Goal: Find specific page/section: Find specific page/section

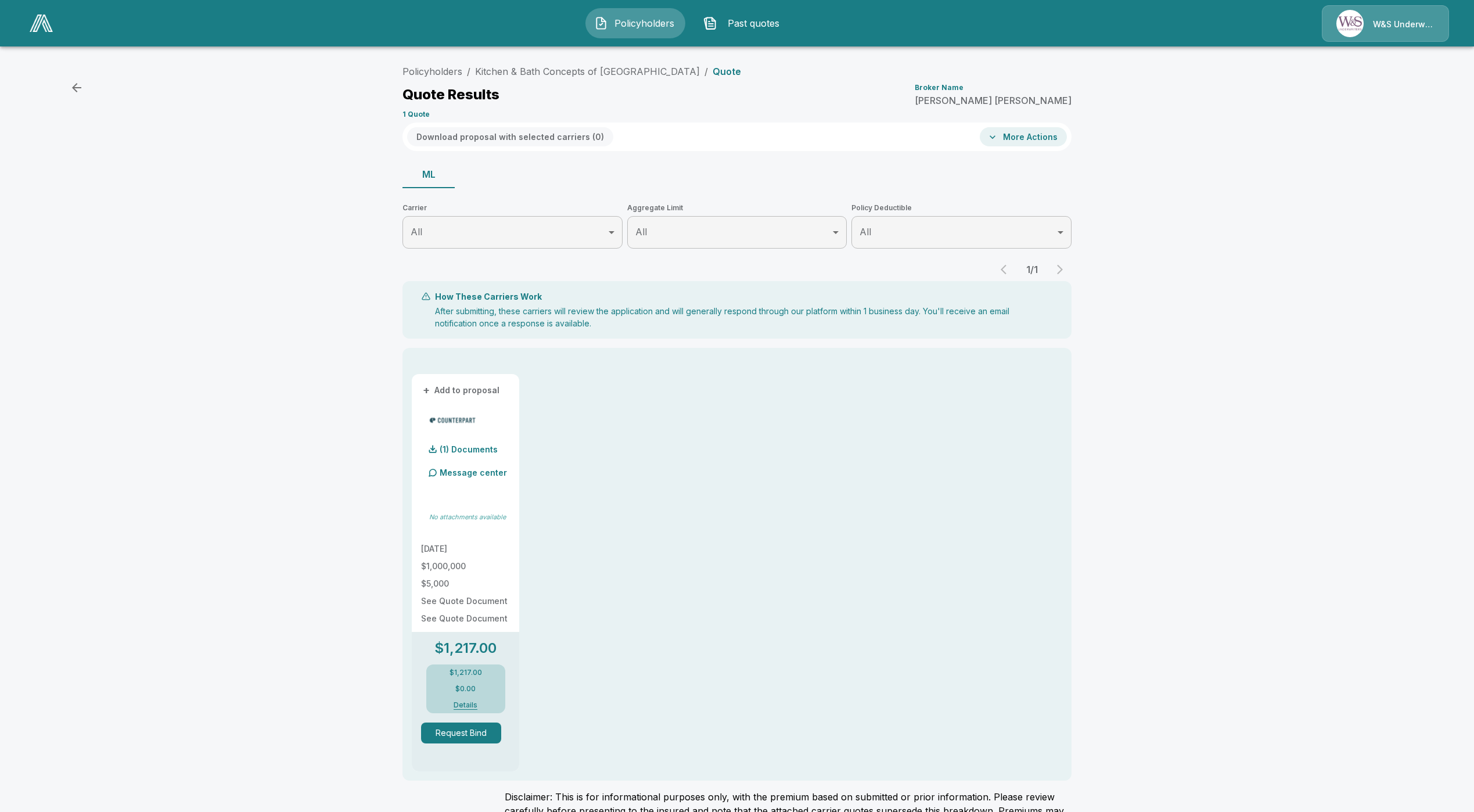
click at [615, 27] on span "Policyholders" at bounding box center [645, 23] width 64 height 14
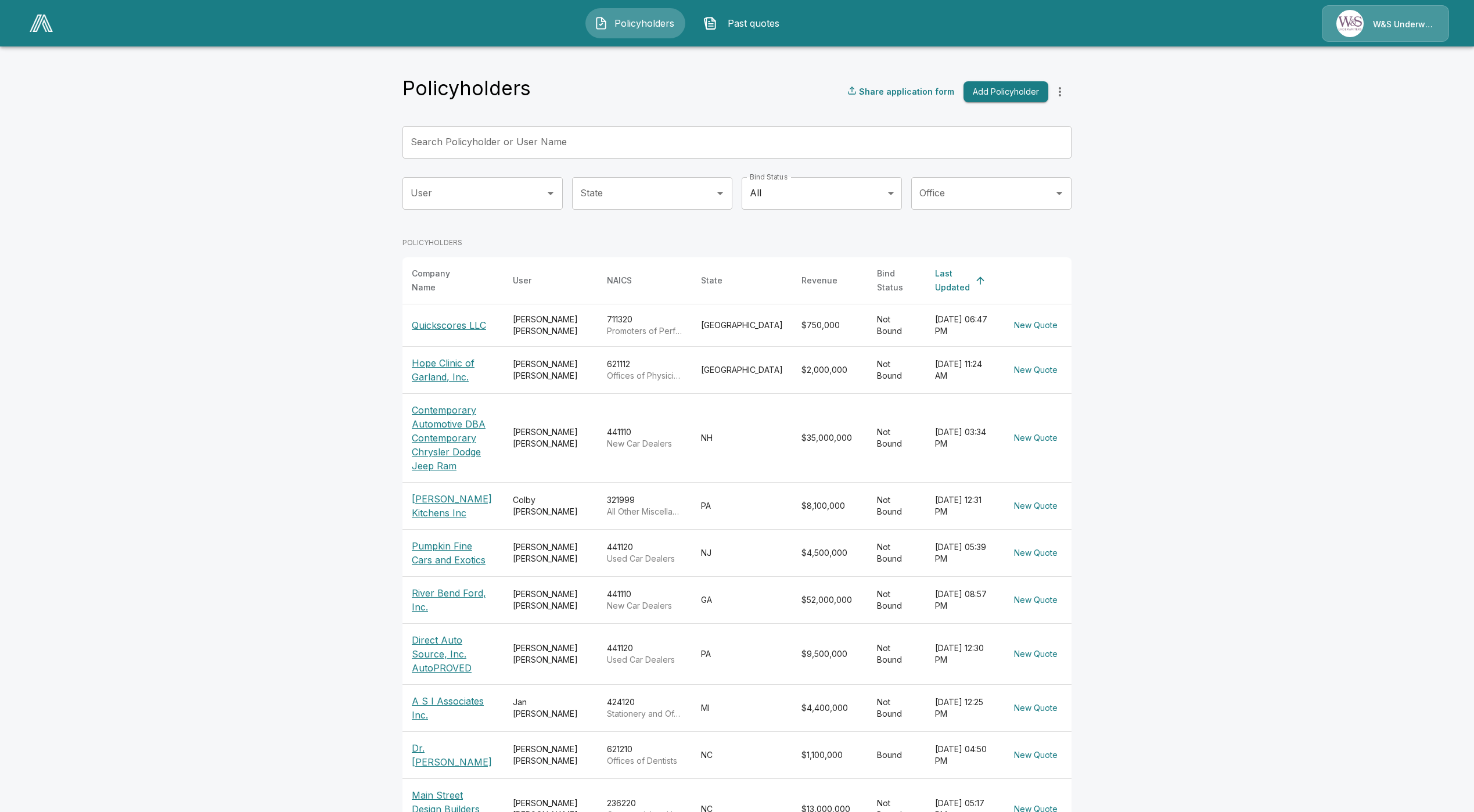
click at [450, 318] on p "Quickscores LLC" at bounding box center [452, 325] width 83 height 14
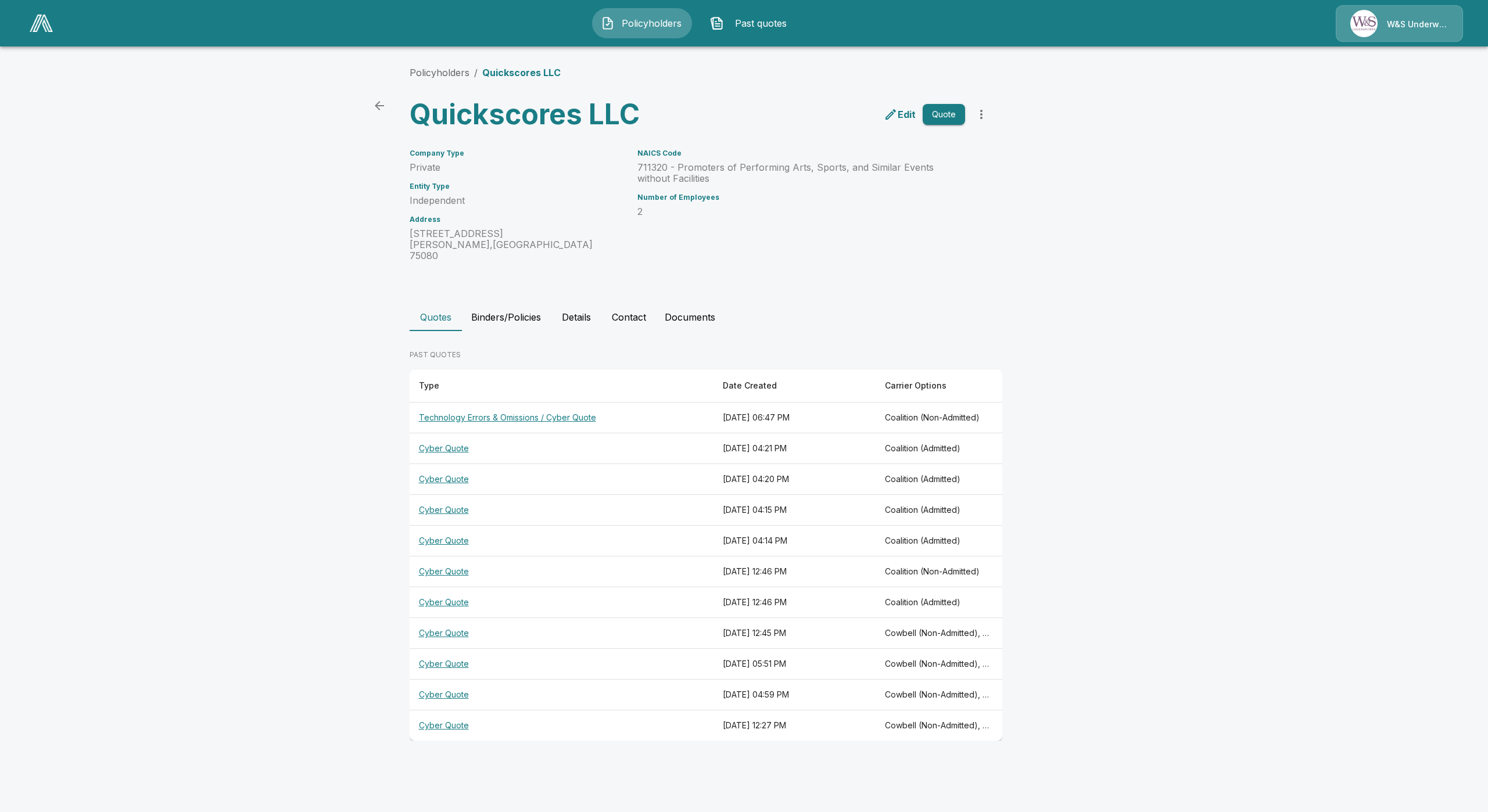
click at [457, 407] on th "Technology Errors & Omissions / Cyber Quote" at bounding box center [562, 418] width 304 height 31
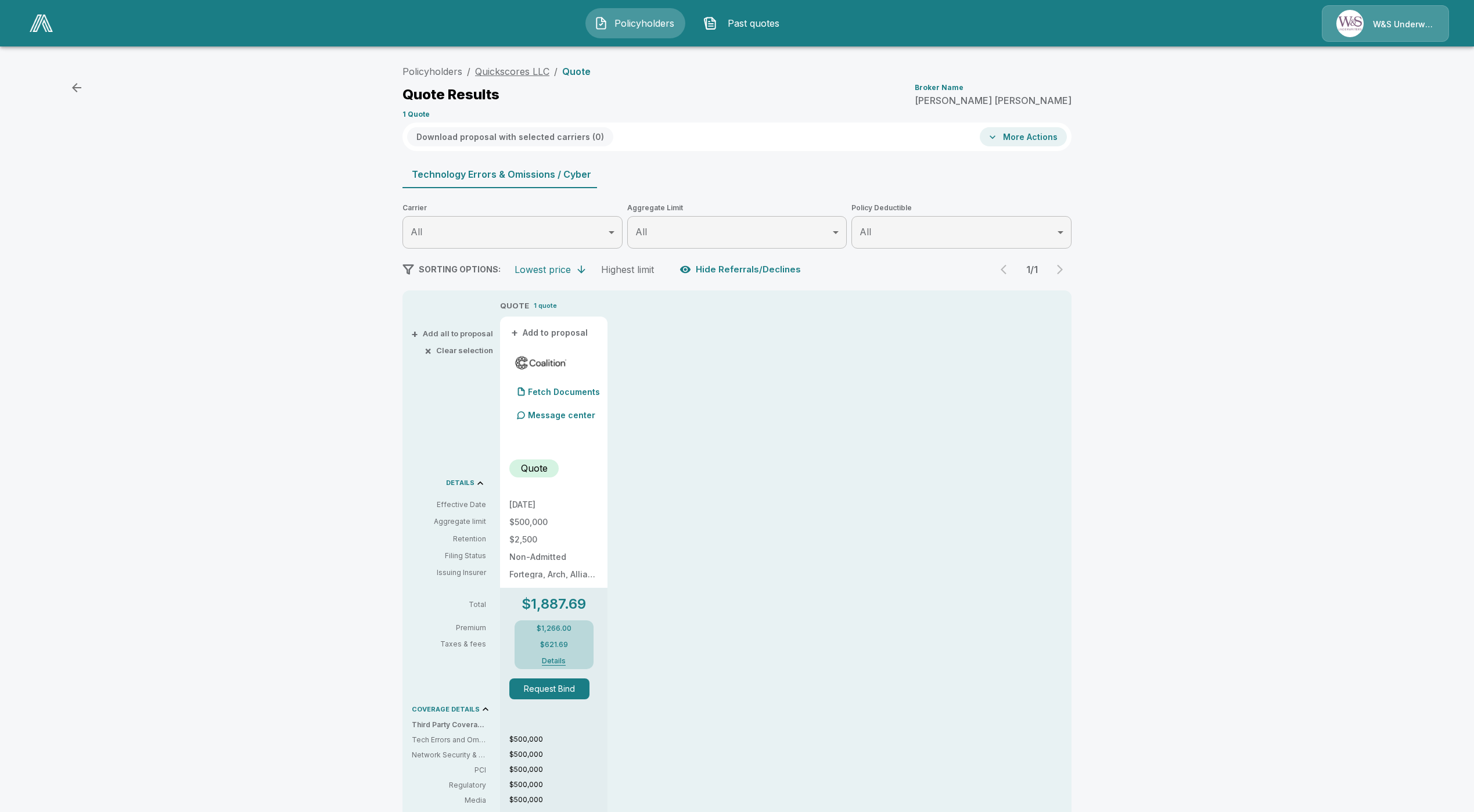
click at [516, 75] on link "Quickscores LLC" at bounding box center [513, 71] width 75 height 12
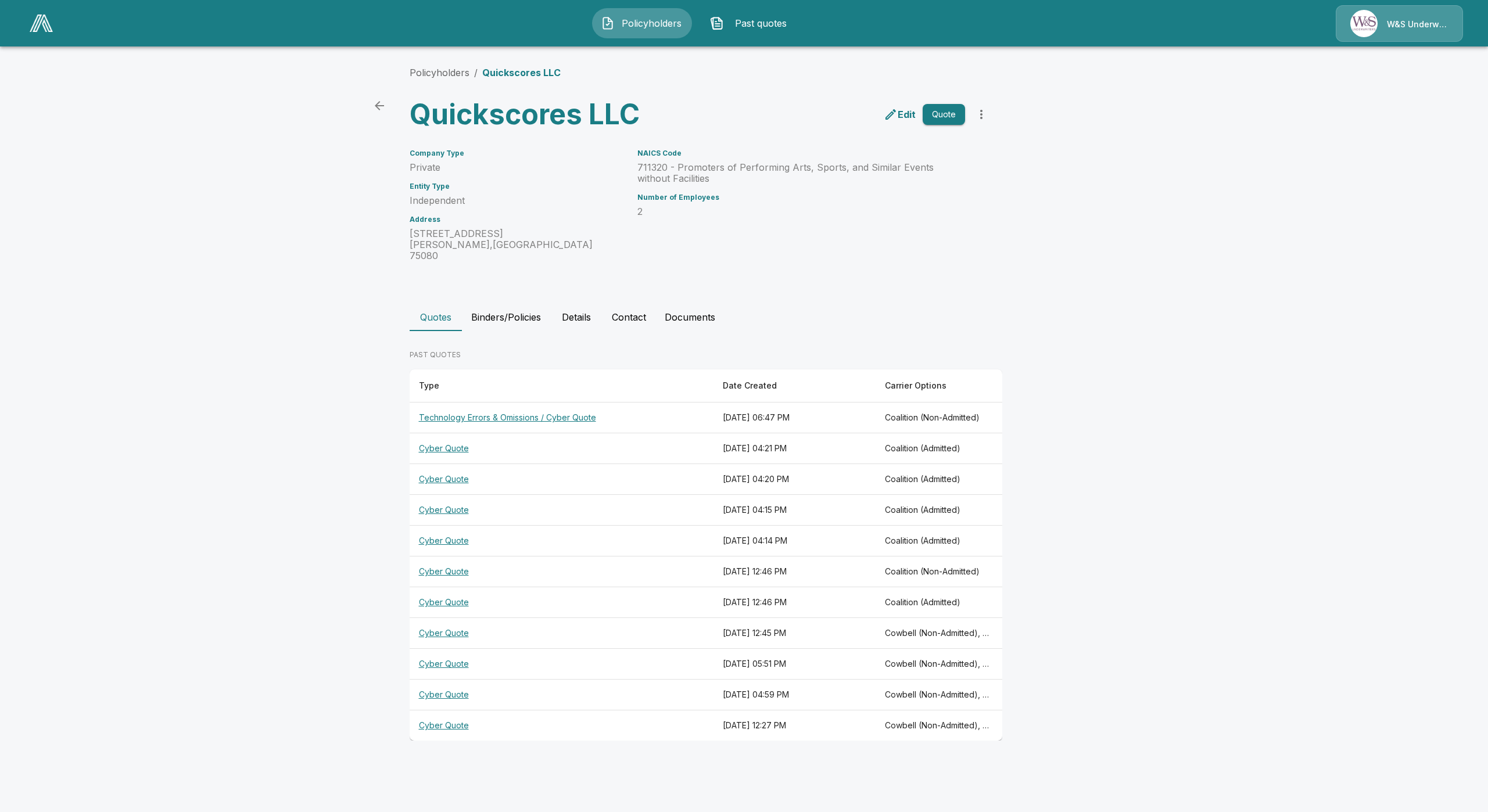
click at [500, 408] on th "Technology Errors & Omissions / Cyber Quote" at bounding box center [562, 418] width 304 height 31
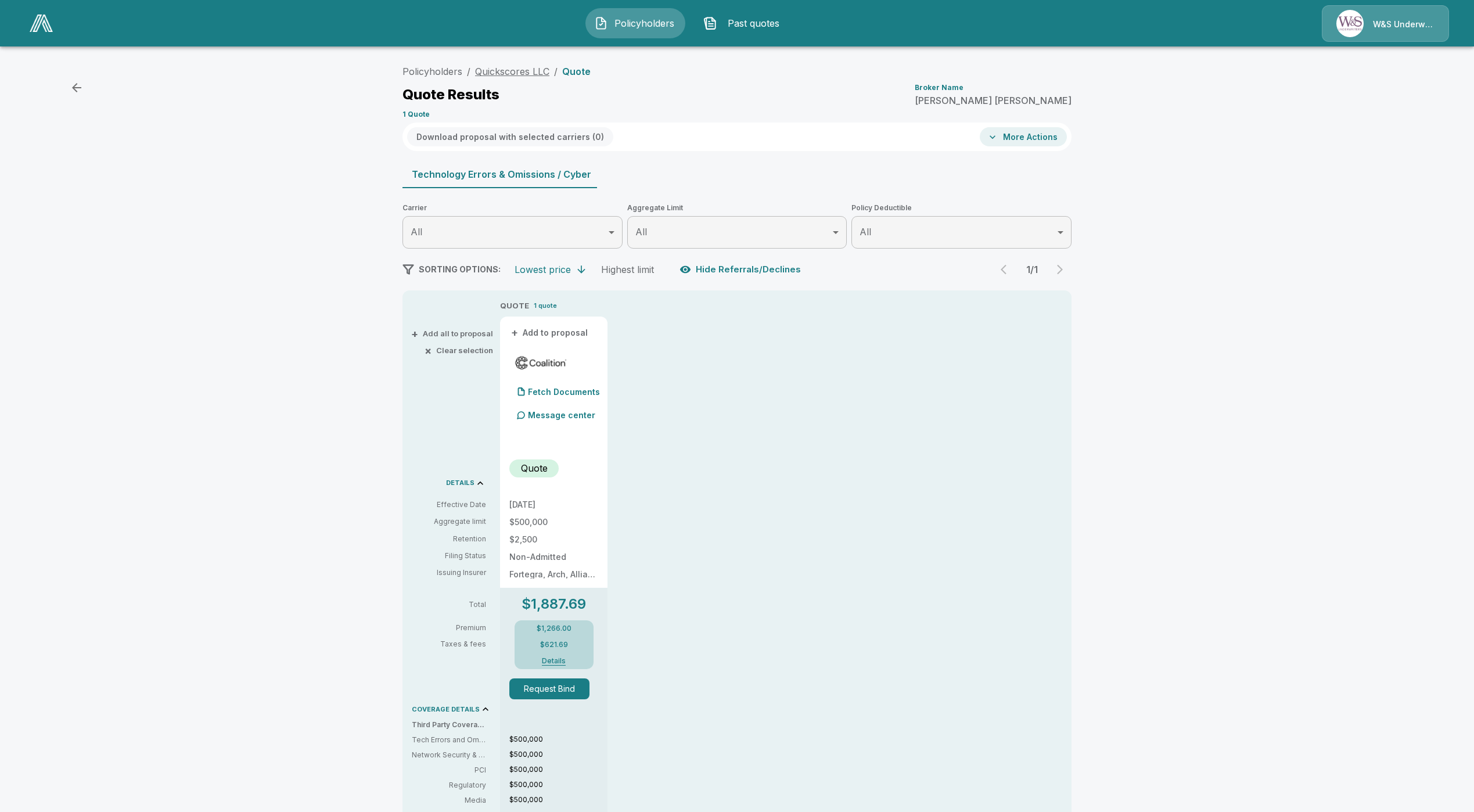
click at [509, 68] on link "Quickscores LLC" at bounding box center [513, 71] width 75 height 12
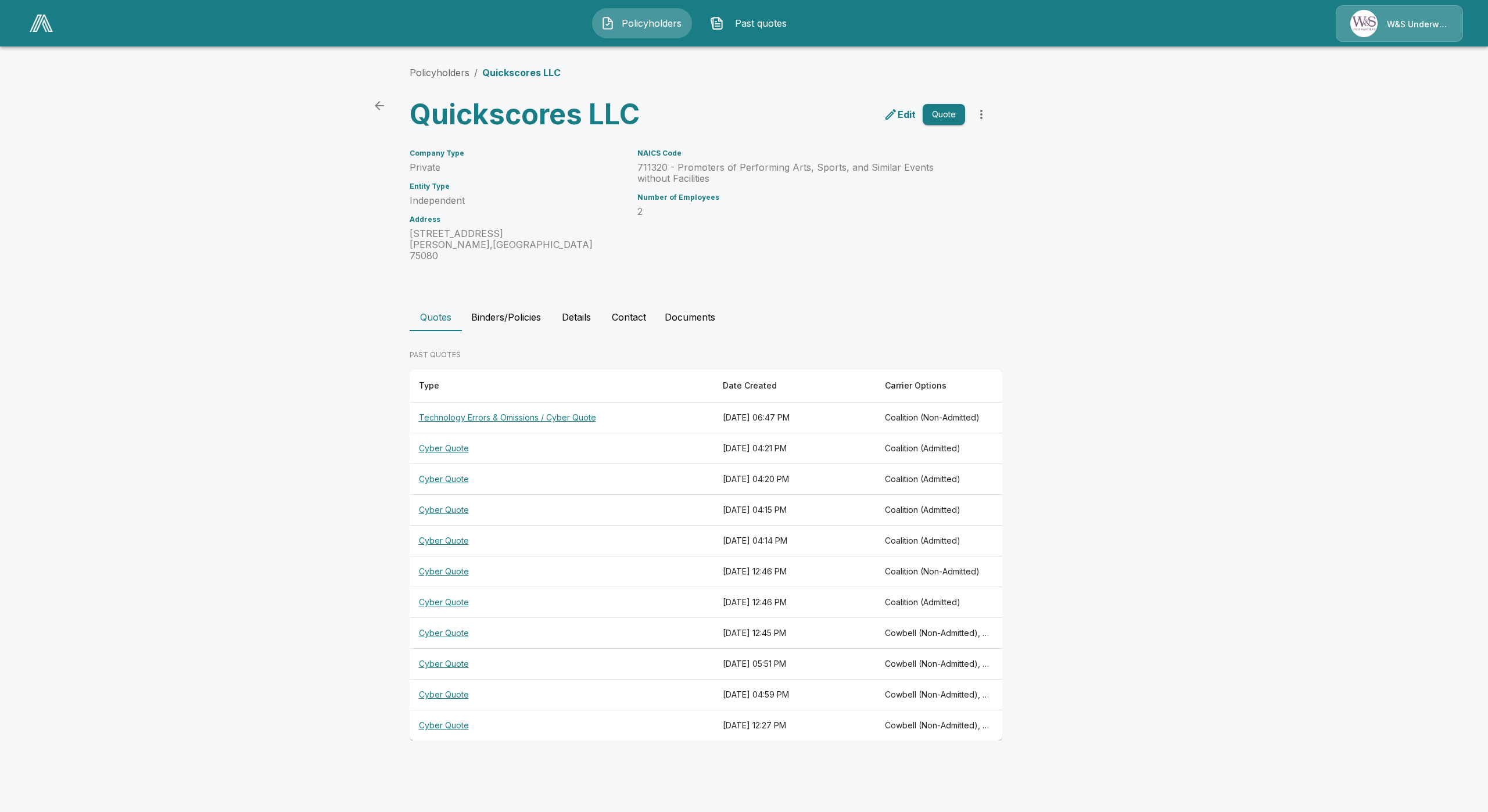
click at [563, 306] on button "Details" at bounding box center [576, 316] width 52 height 28
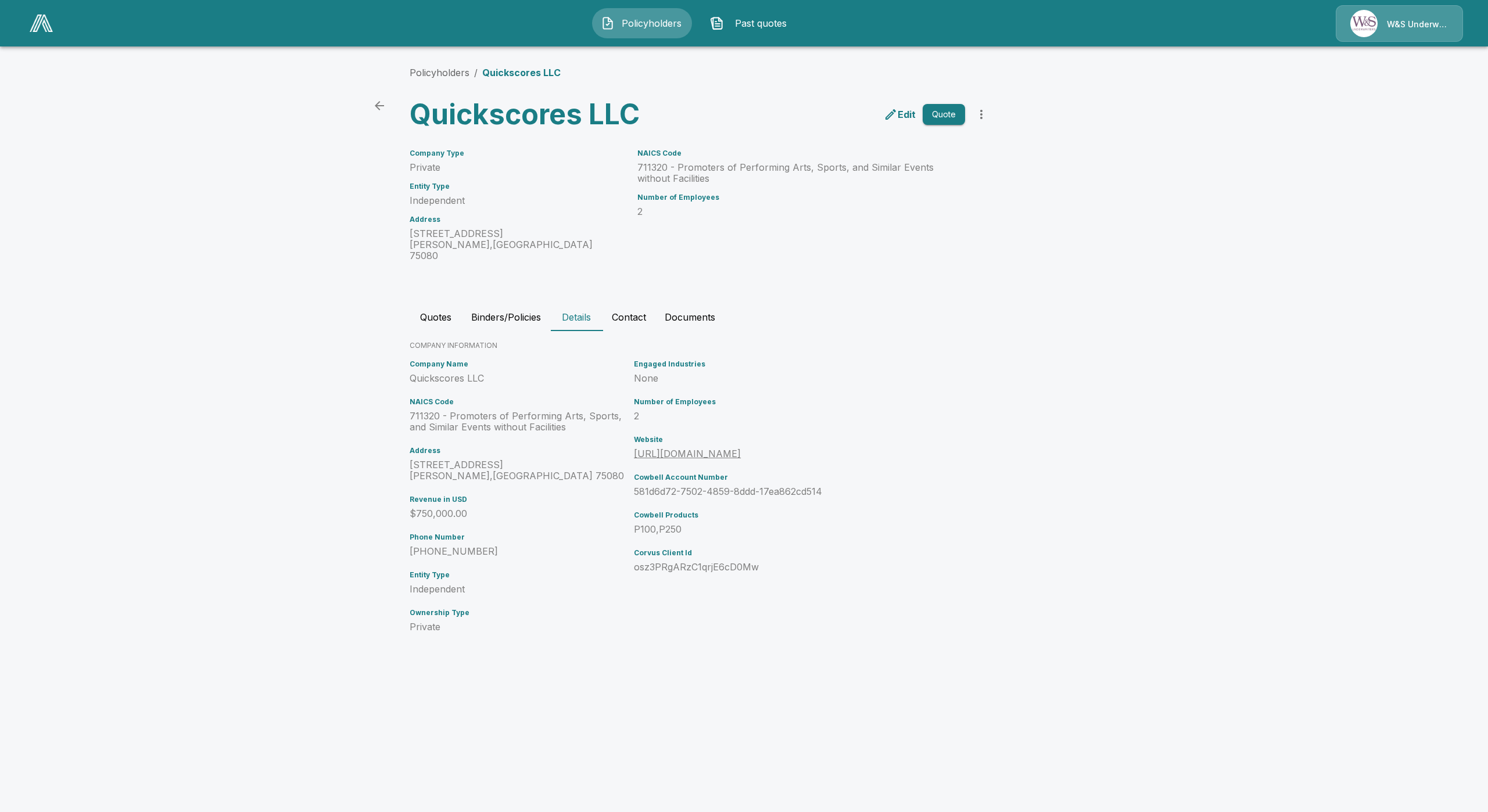
click at [740, 448] on link "https://www.quickscores.com" at bounding box center [687, 453] width 107 height 12
click at [436, 316] on button "Quotes" at bounding box center [436, 316] width 52 height 28
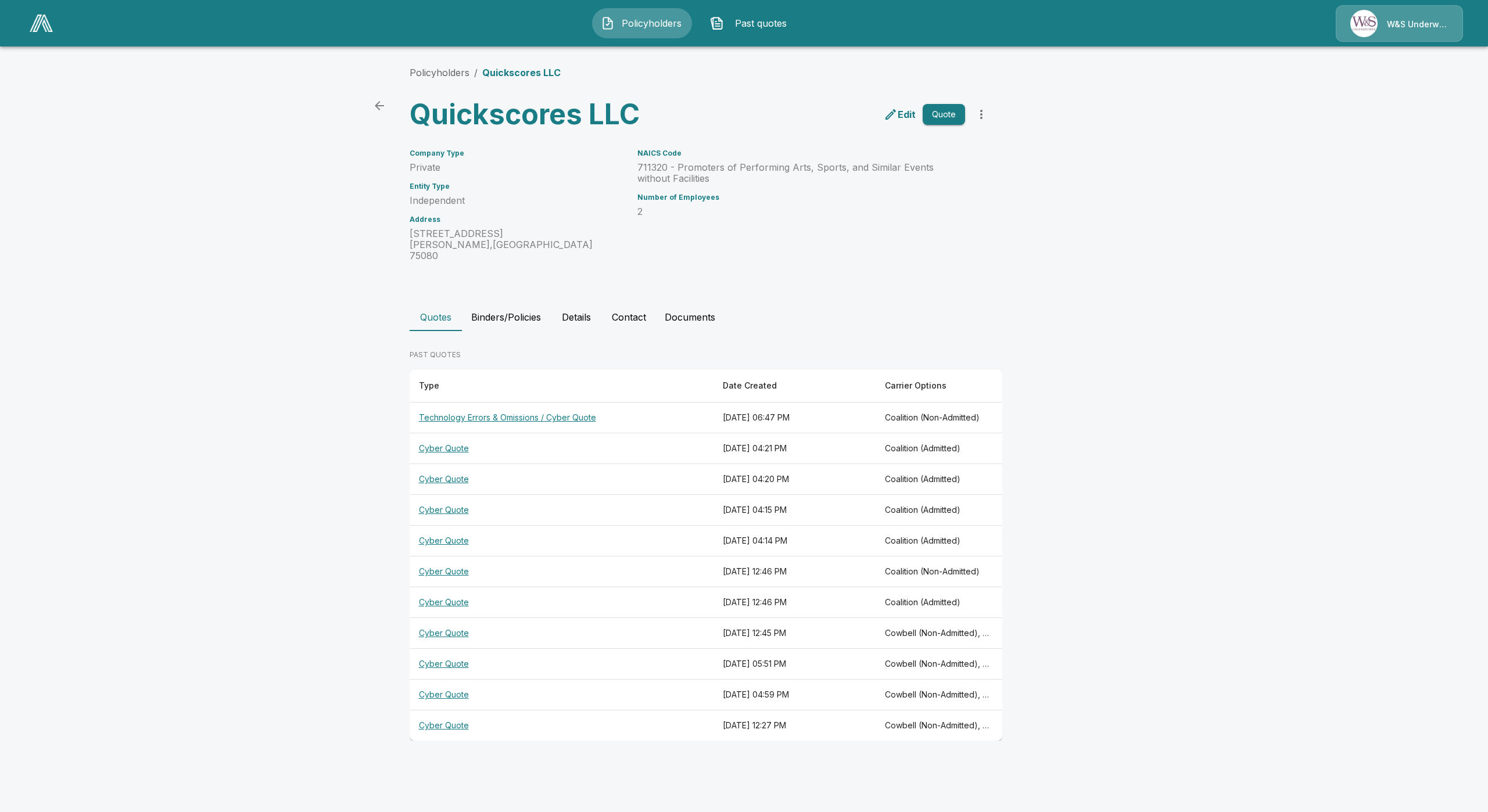
click at [445, 445] on th "Cyber Quote" at bounding box center [562, 449] width 304 height 31
